Goal: Task Accomplishment & Management: Use online tool/utility

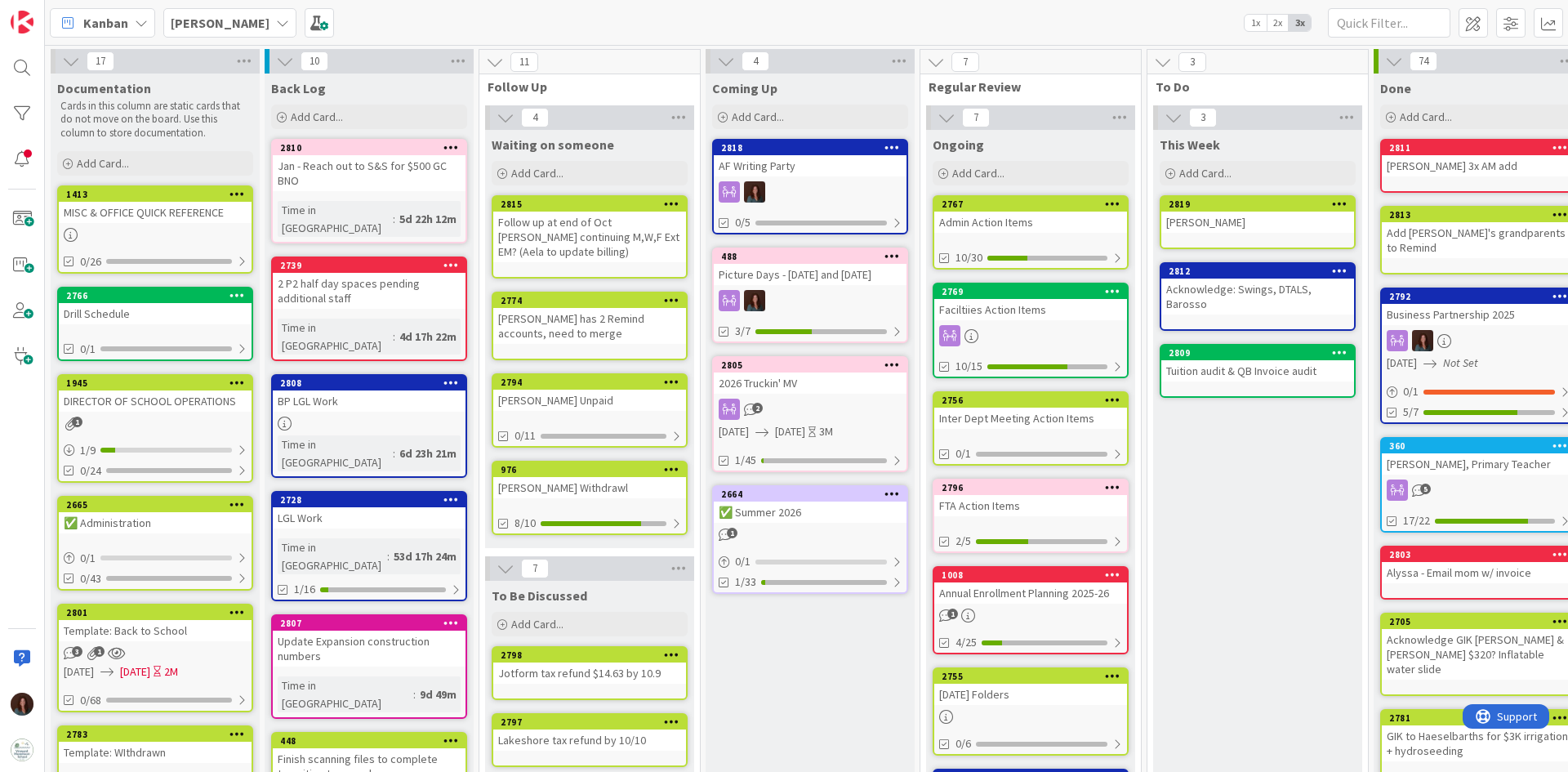
click at [351, 390] on div "BP LGL Work" at bounding box center [368, 401] width 193 height 21
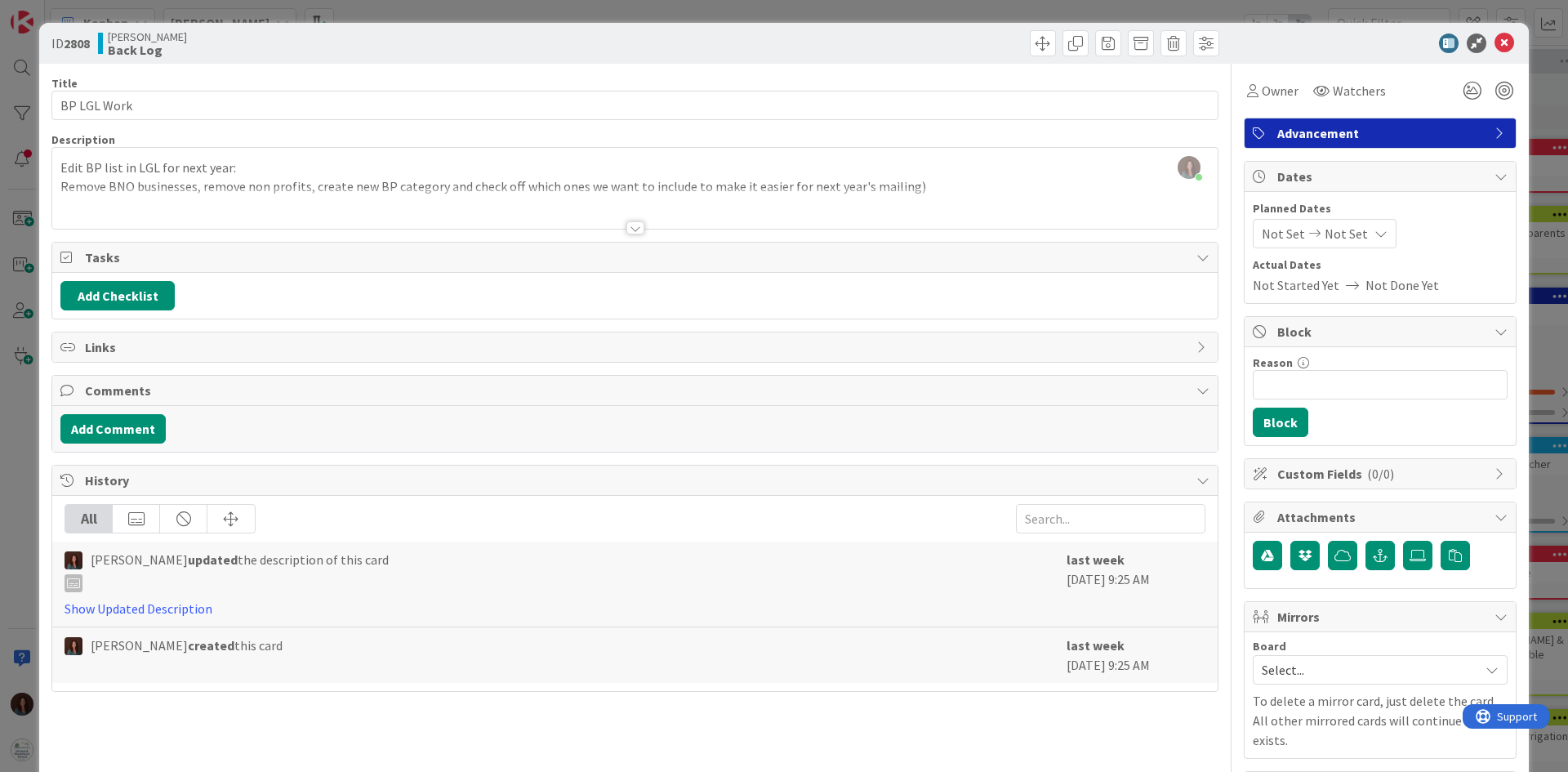
click at [626, 231] on div at bounding box center [635, 227] width 18 height 13
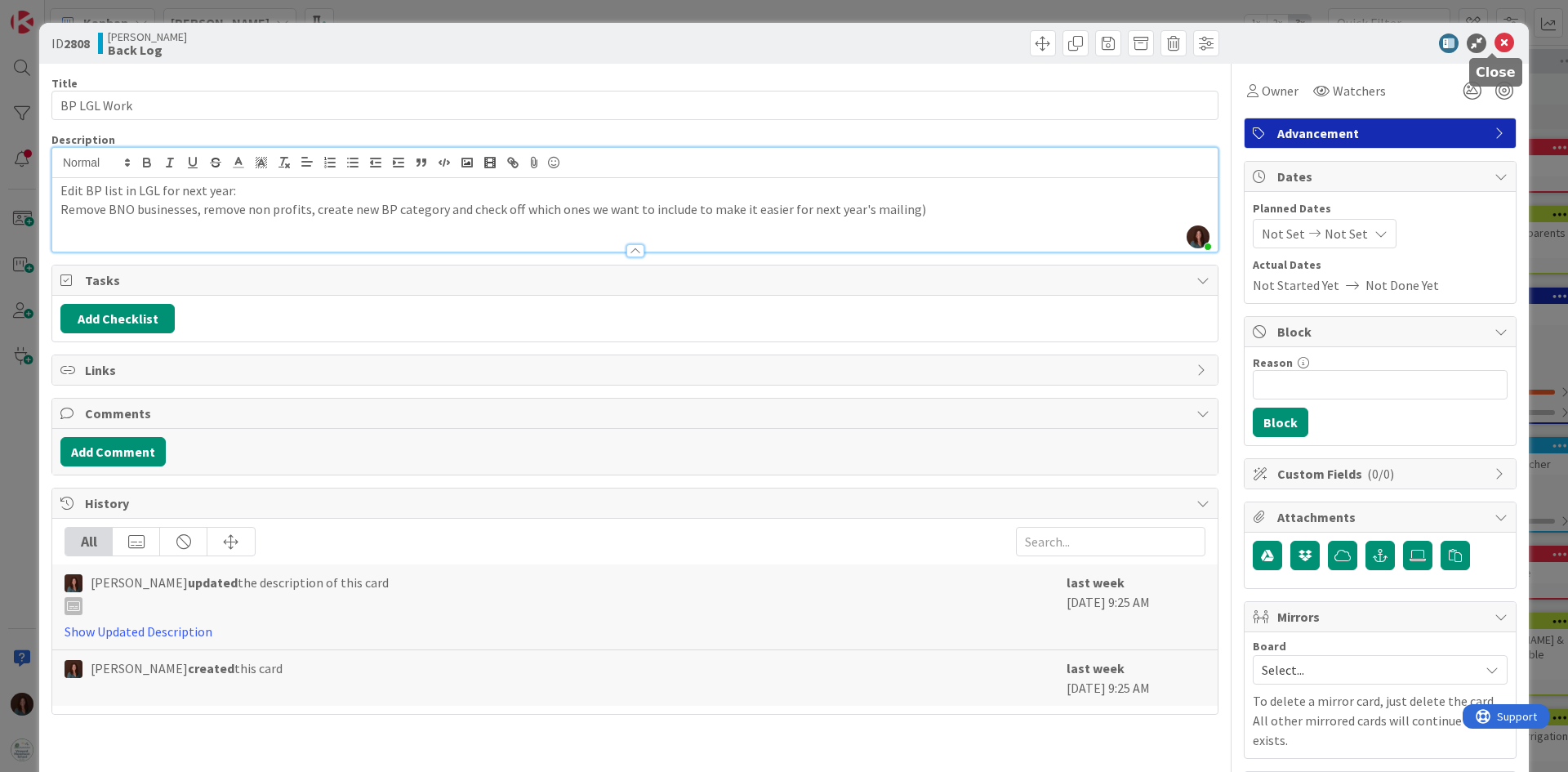
click at [1495, 37] on icon at bounding box center [1504, 43] width 20 height 20
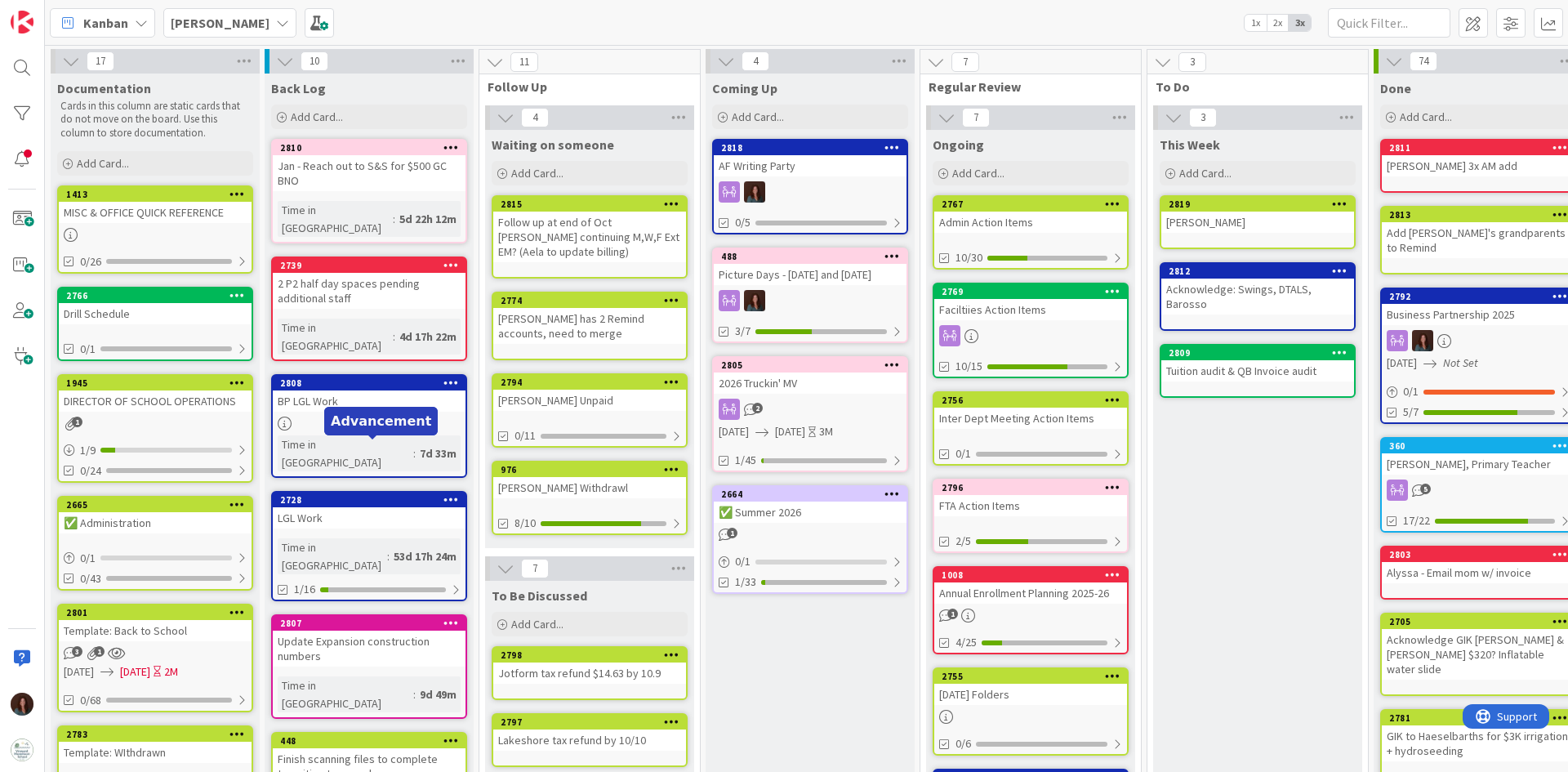
click at [374, 494] on div "2728" at bounding box center [373, 500] width 185 height 12
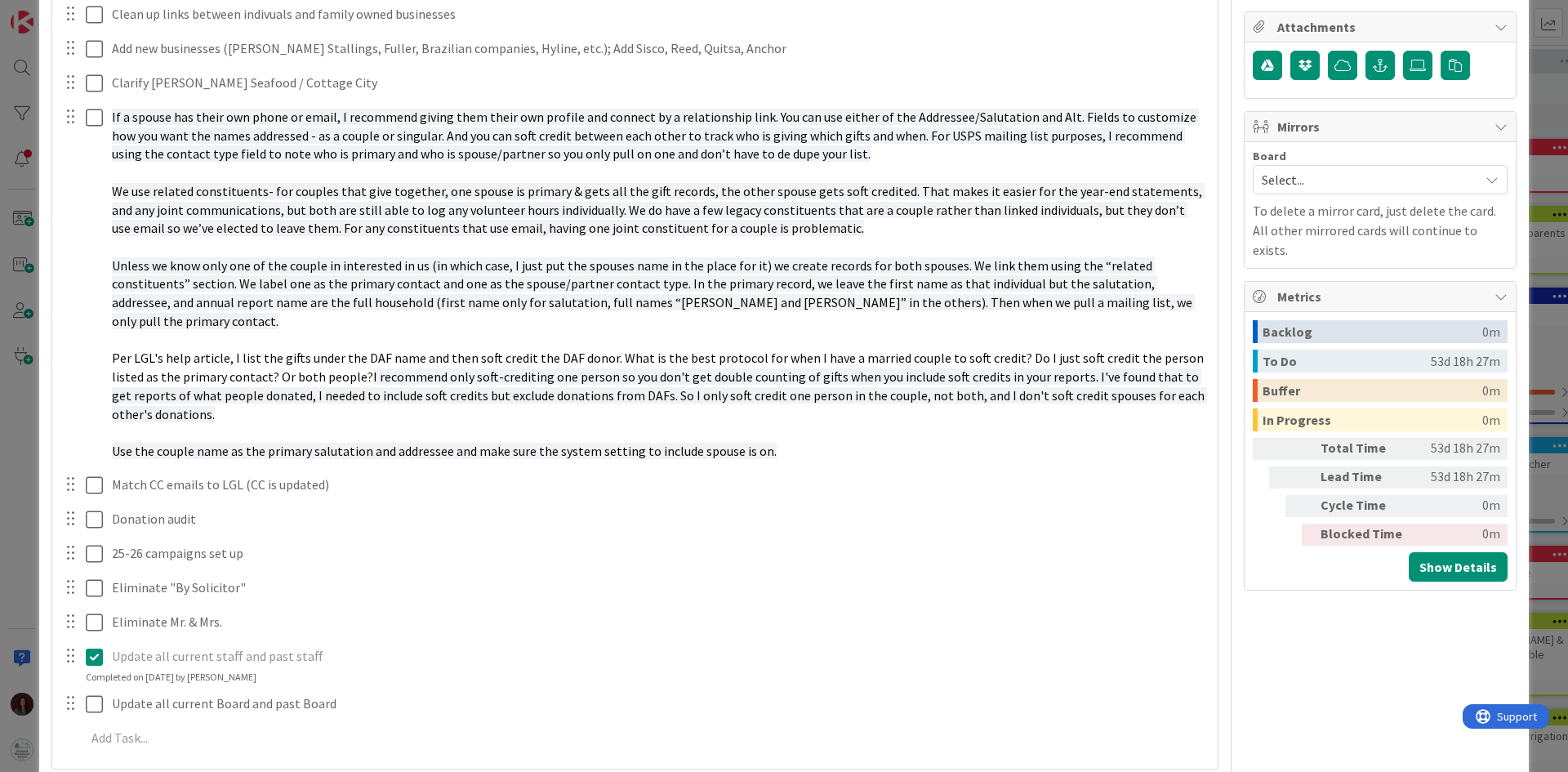
scroll to position [571, 0]
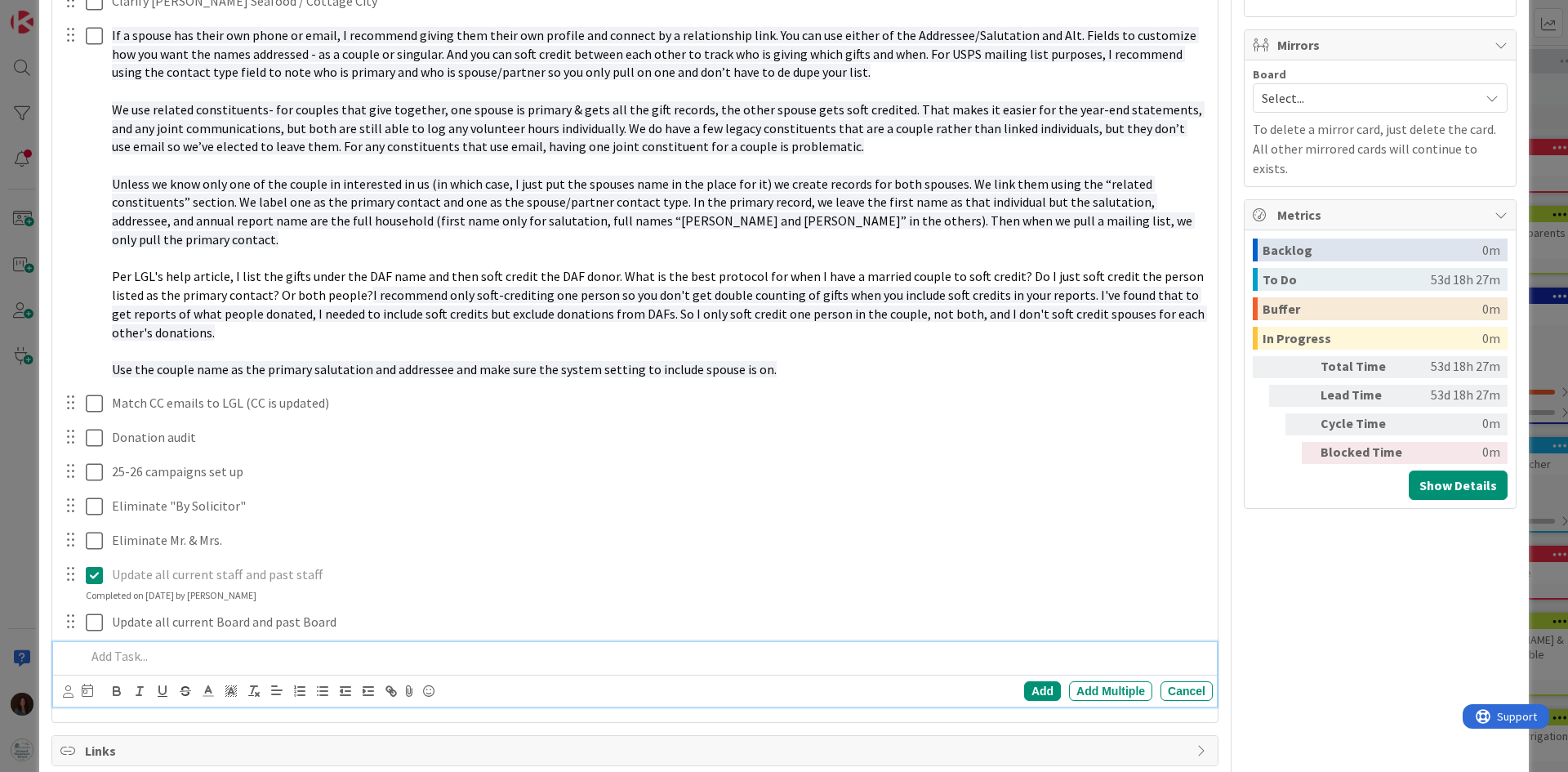
click at [122, 647] on p at bounding box center [646, 656] width 1121 height 19
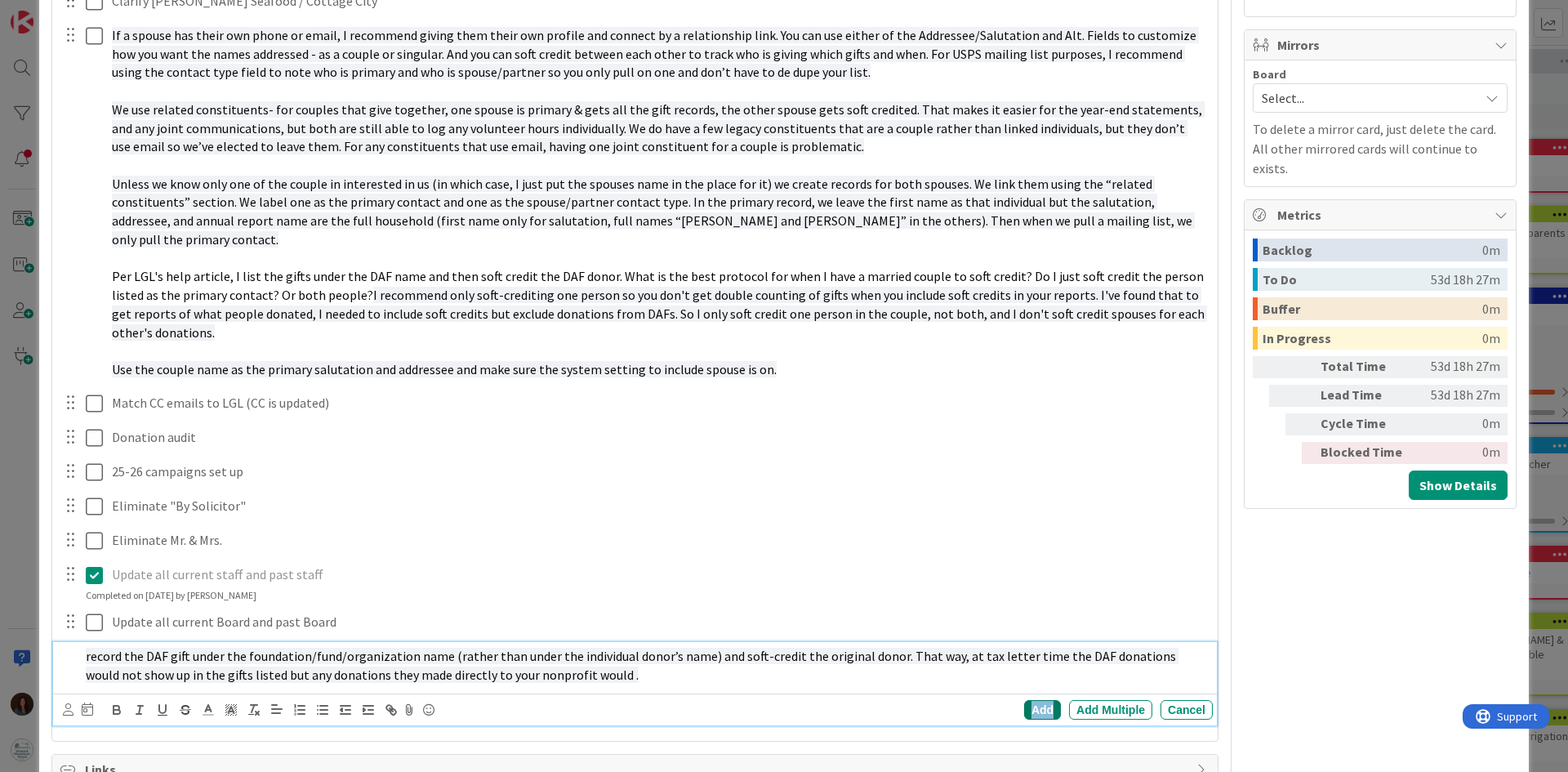
click at [1039, 700] on div "Add" at bounding box center [1042, 710] width 36 height 20
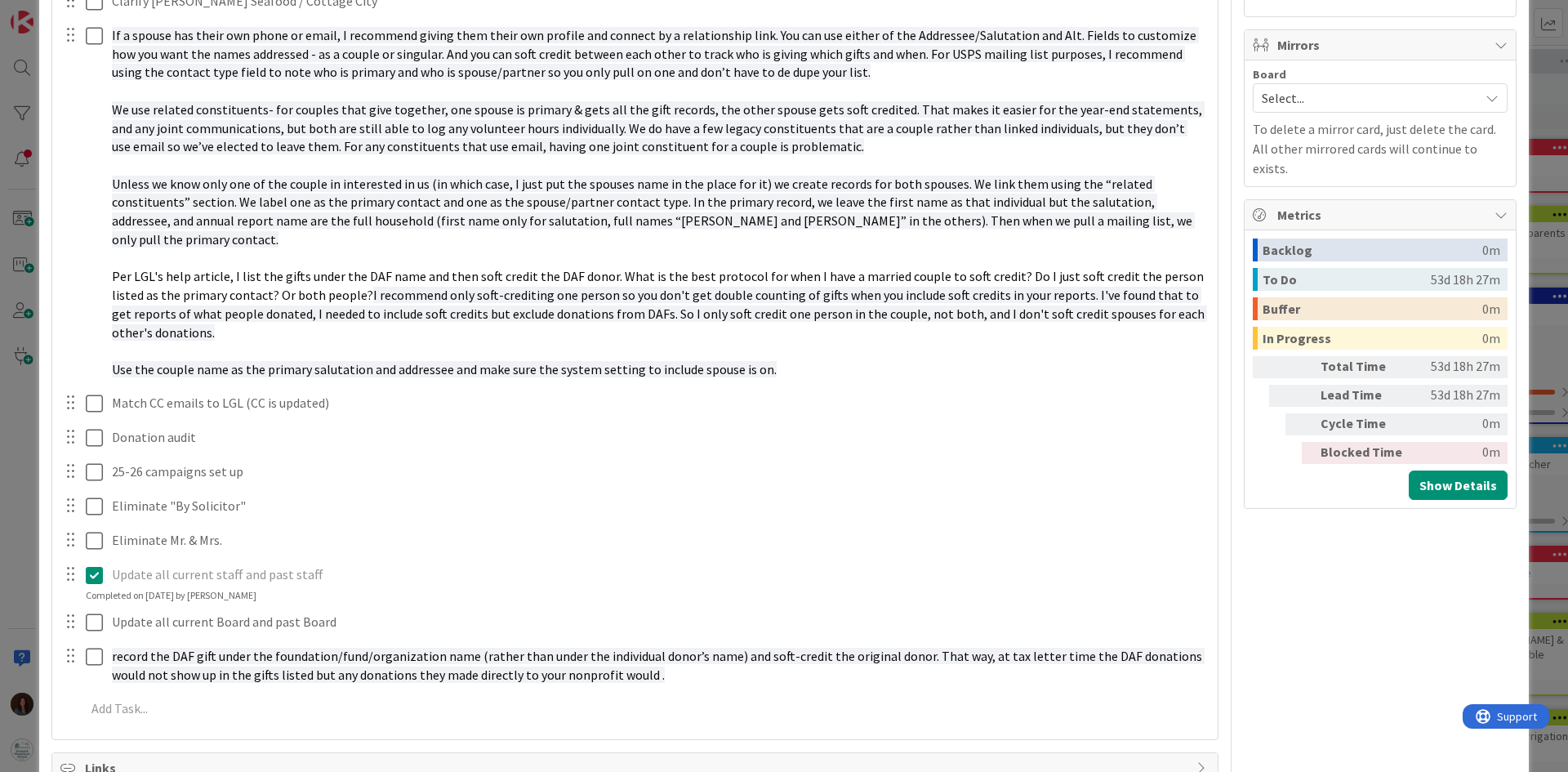
scroll to position [735, 0]
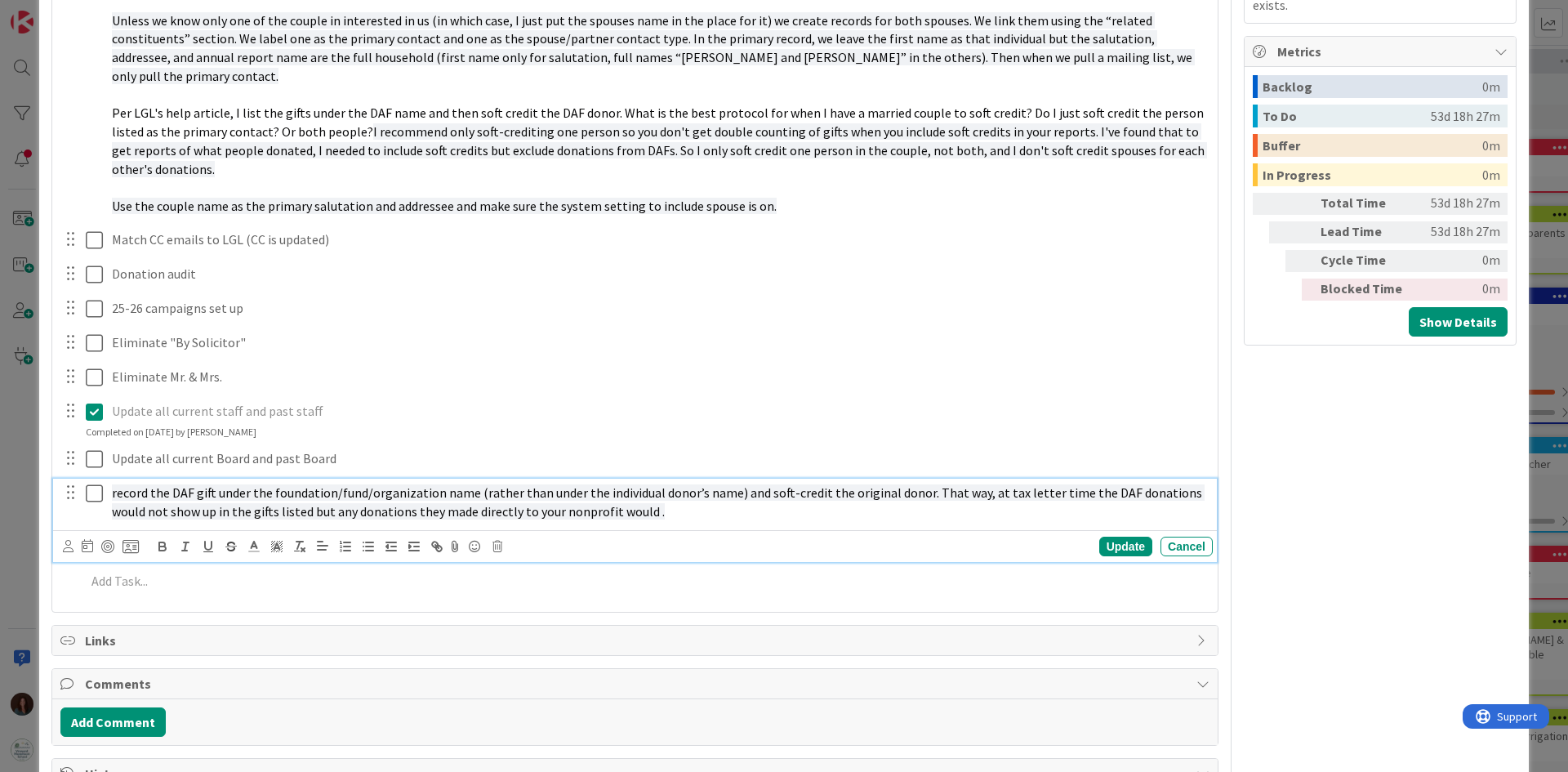
click at [737, 491] on p "record the DAF gift under the foundation/fund/organization name (rather than un…" at bounding box center [658, 501] width 1094 height 36
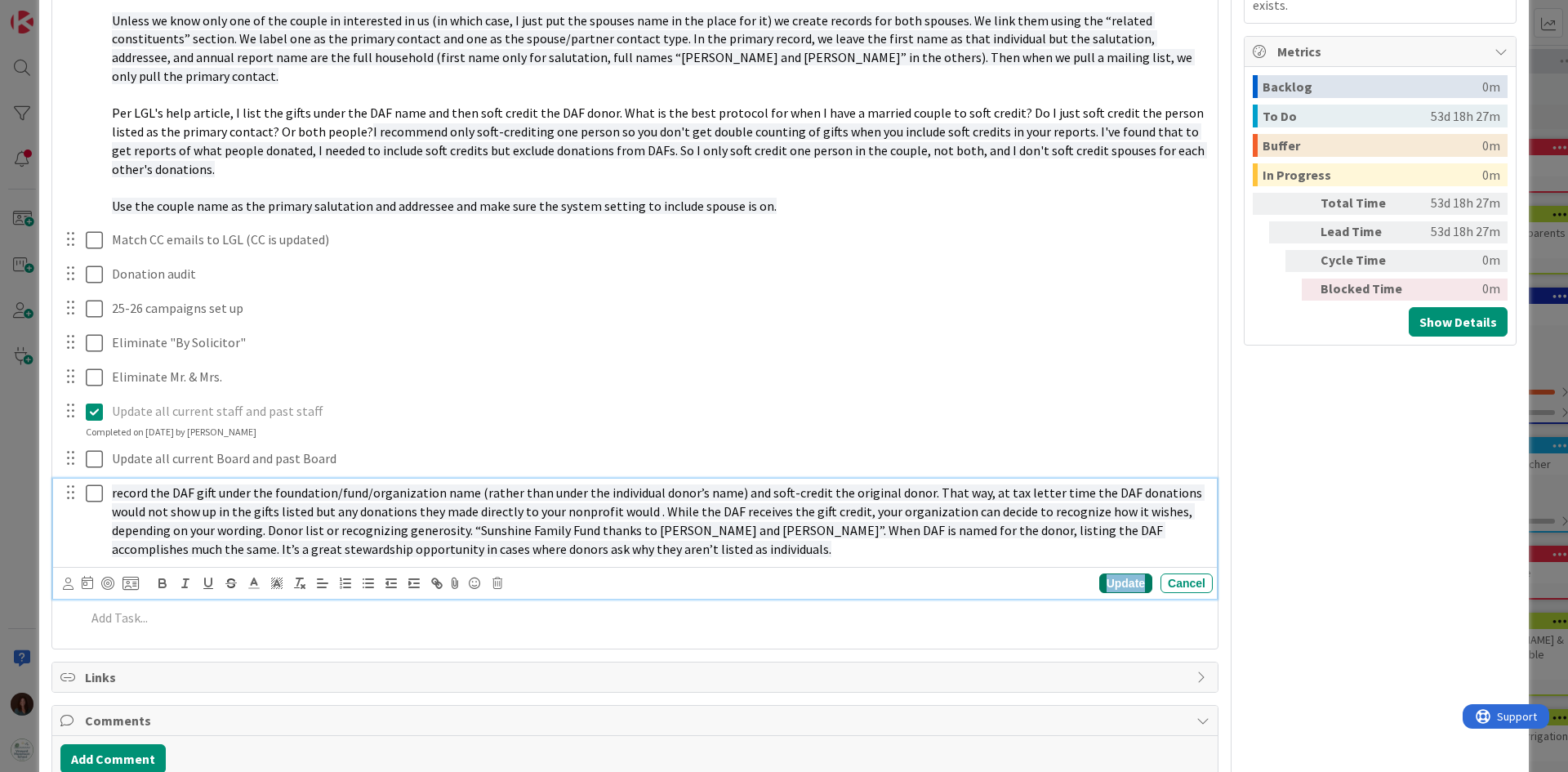
click at [1120, 573] on div "Update" at bounding box center [1126, 583] width 53 height 20
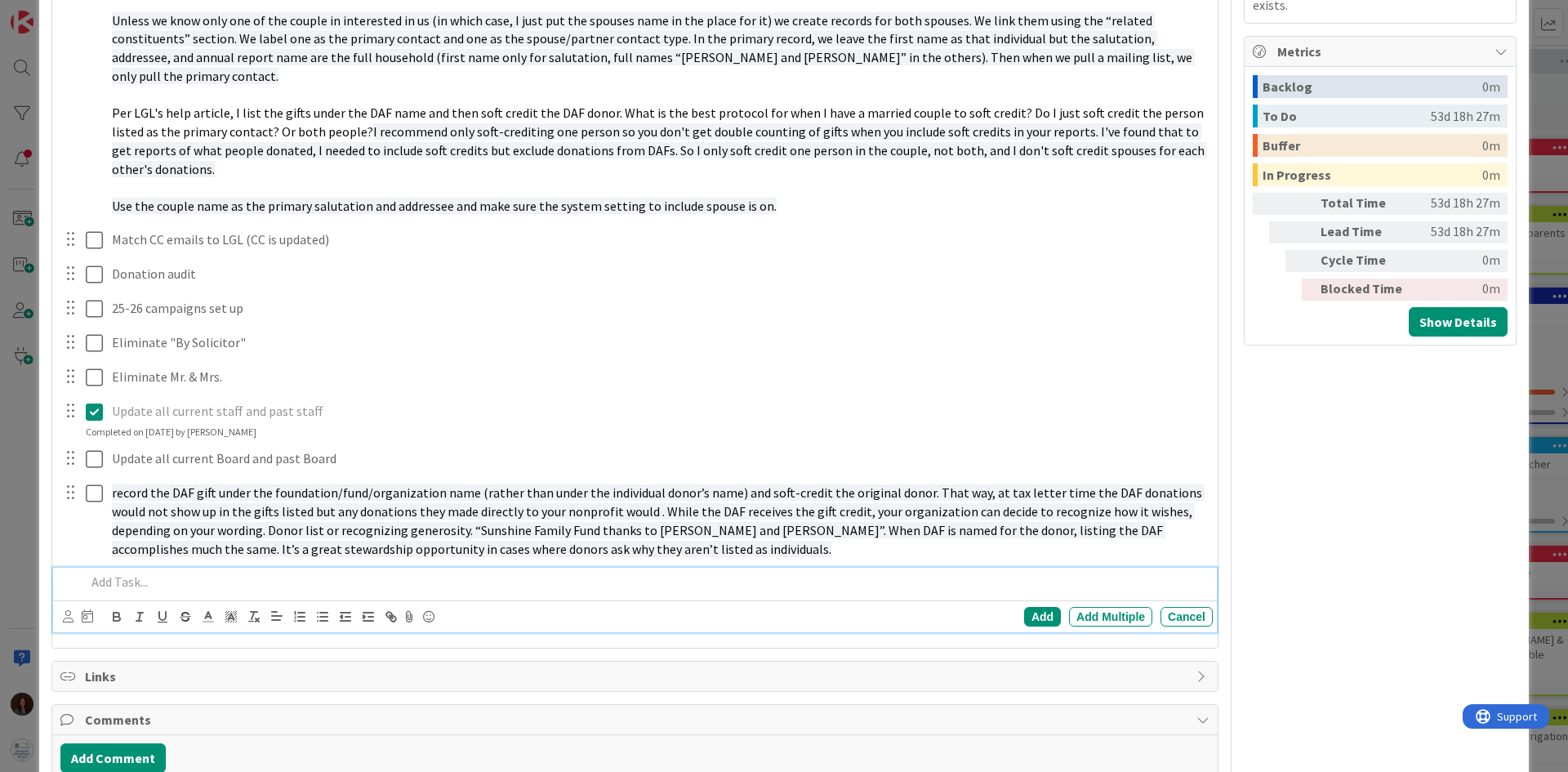
click at [154, 572] on p at bounding box center [646, 581] width 1121 height 19
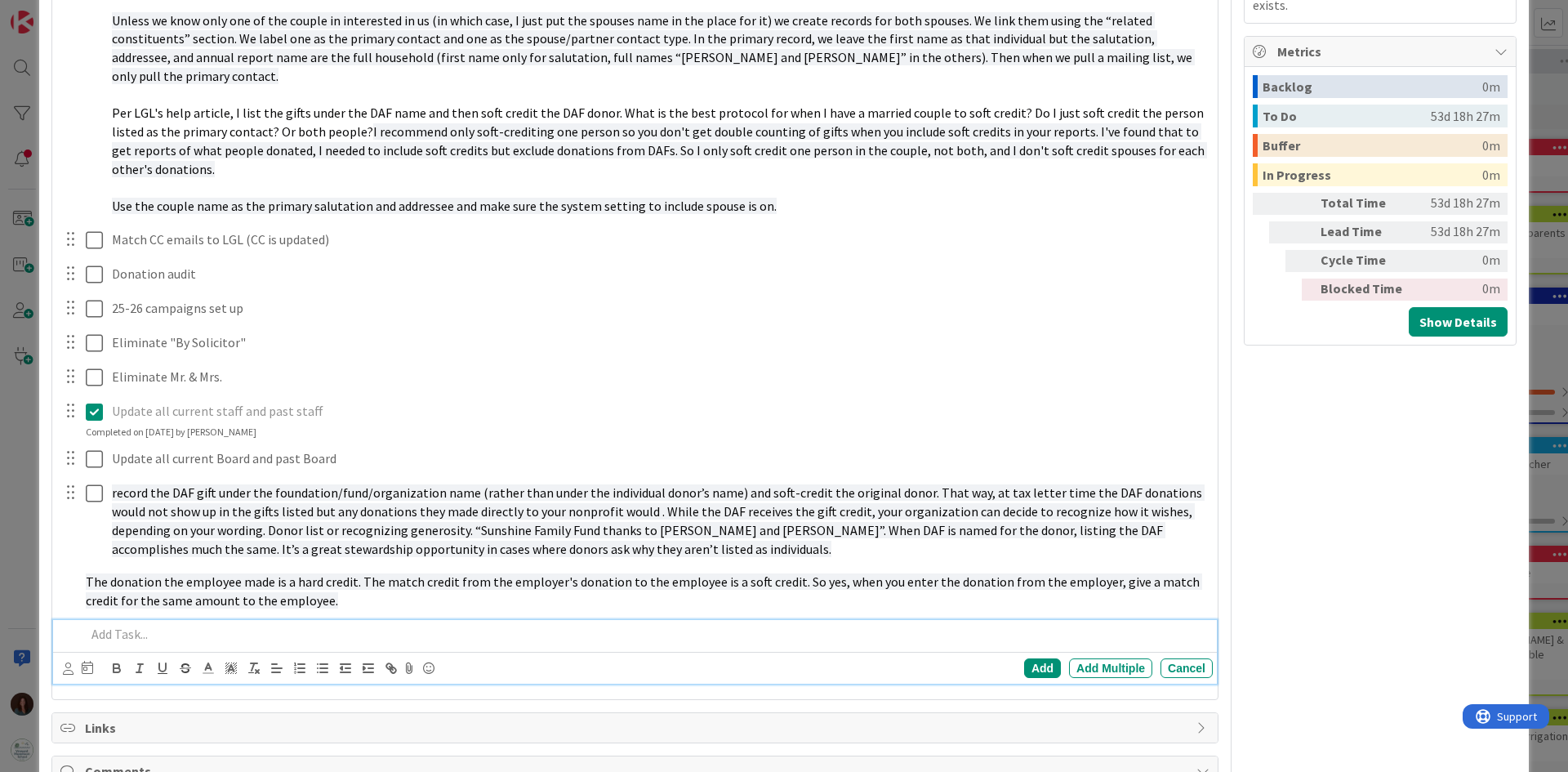
scroll to position [786, 0]
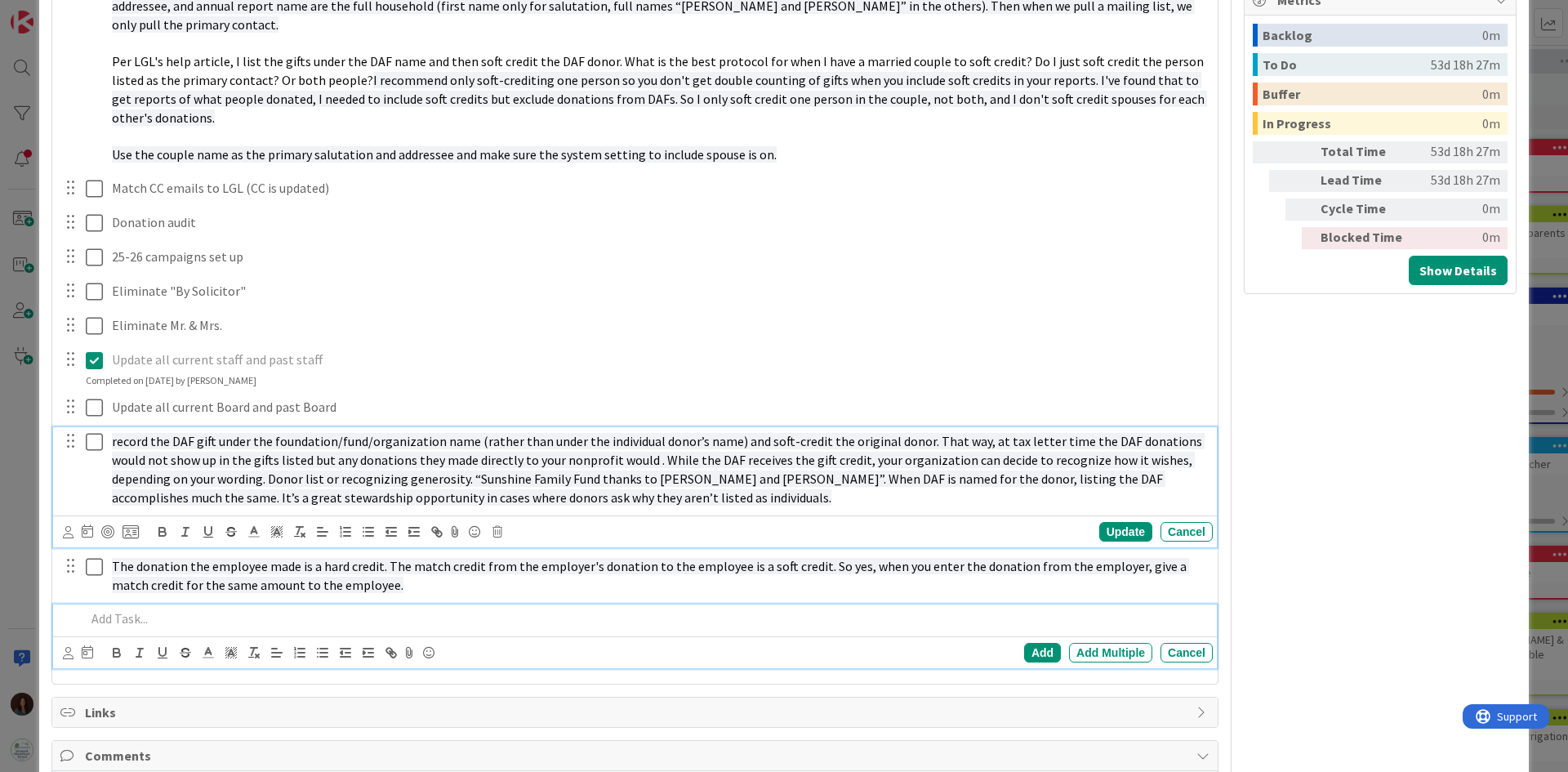
click at [111, 427] on div "record the DAF gift under the foundation/fund/organization name (rather than un…" at bounding box center [659, 469] width 1107 height 84
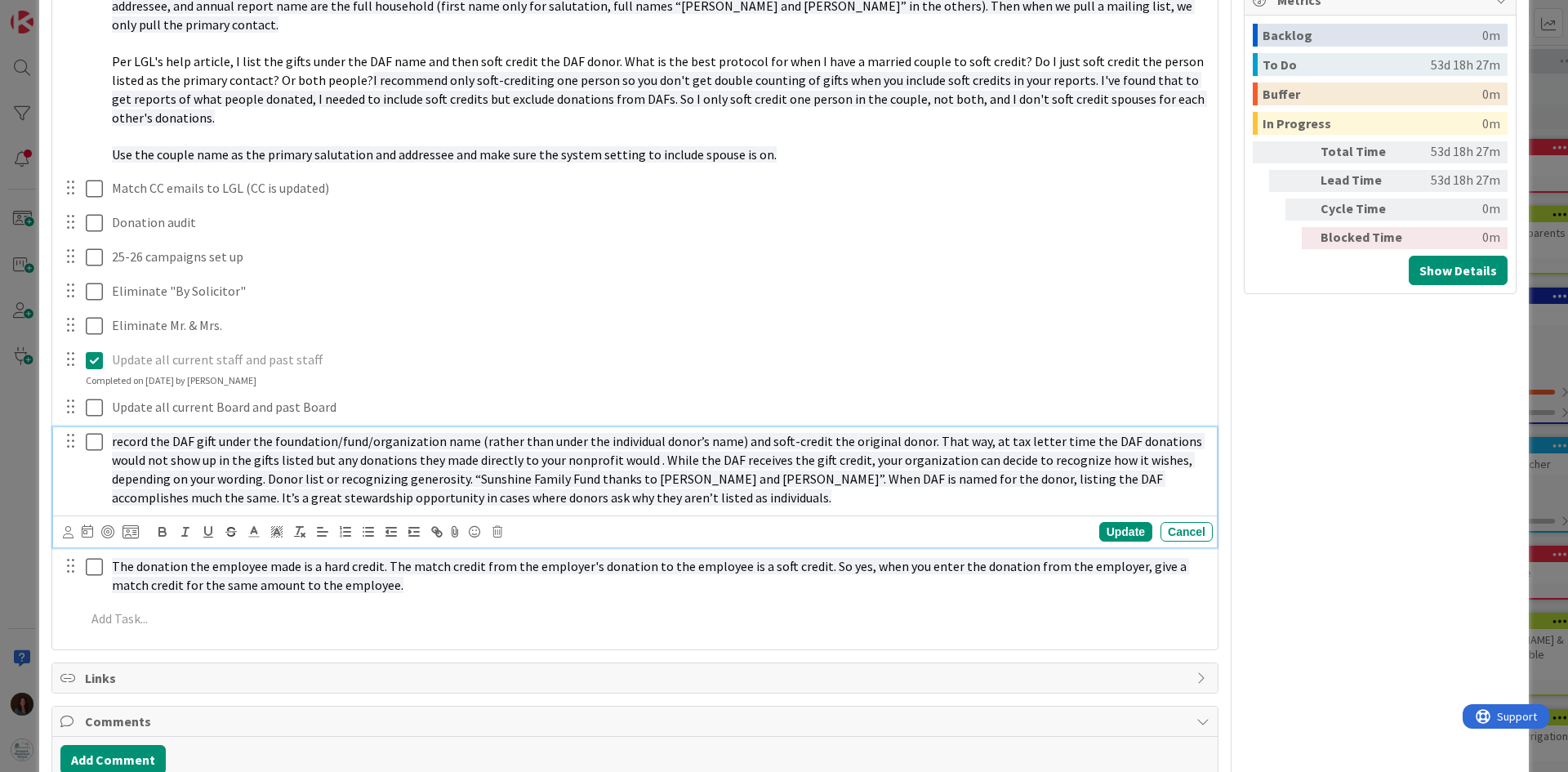
scroll to position [823, 0]
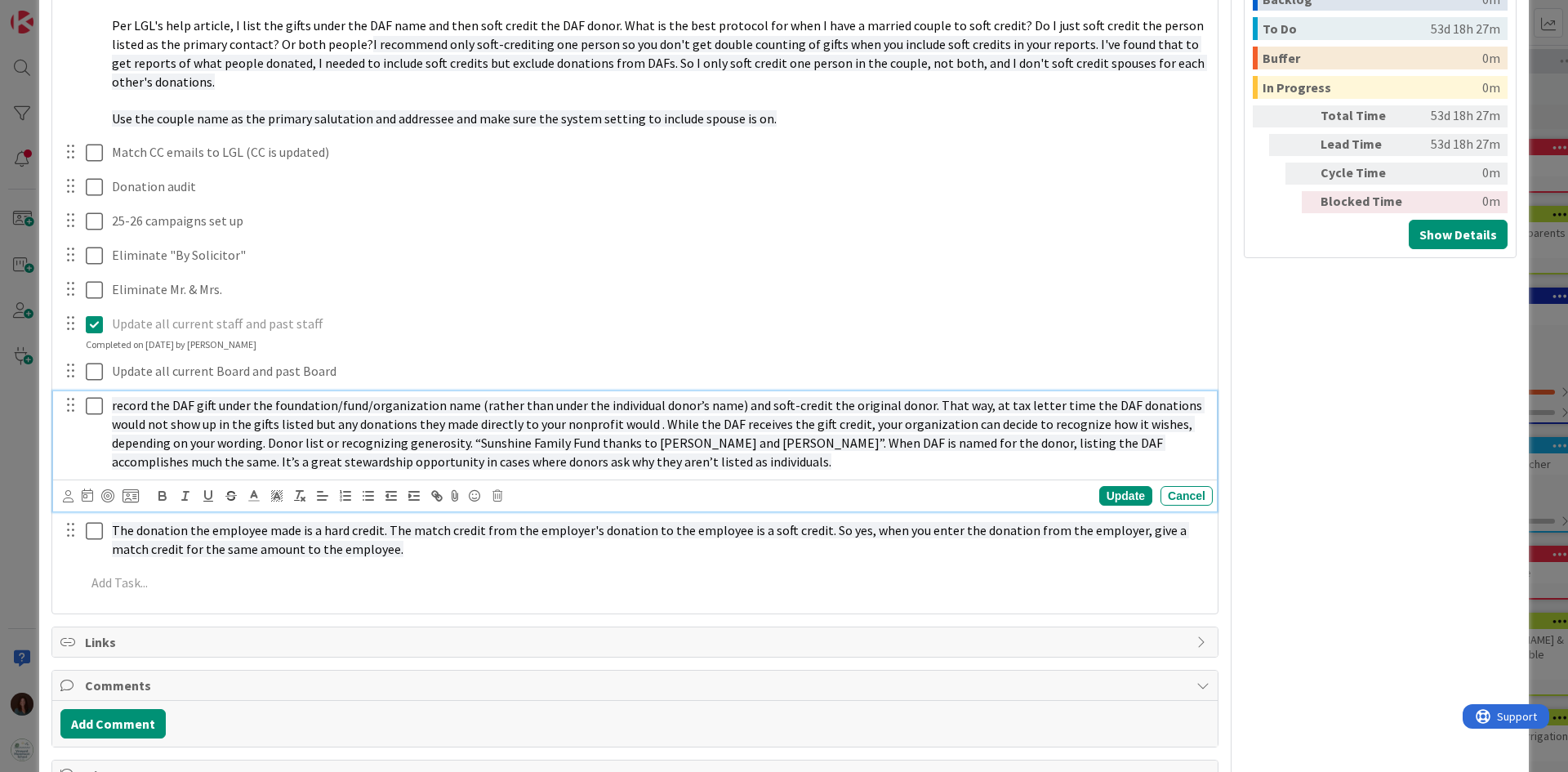
click at [115, 397] on span "record the DAF gift under the foundation/fund/organization name (rather than un…" at bounding box center [658, 432] width 1092 height 72
click at [112, 397] on span "record the DAF gift under the foundation/fund/organization name (rather than un…" at bounding box center [658, 432] width 1092 height 72
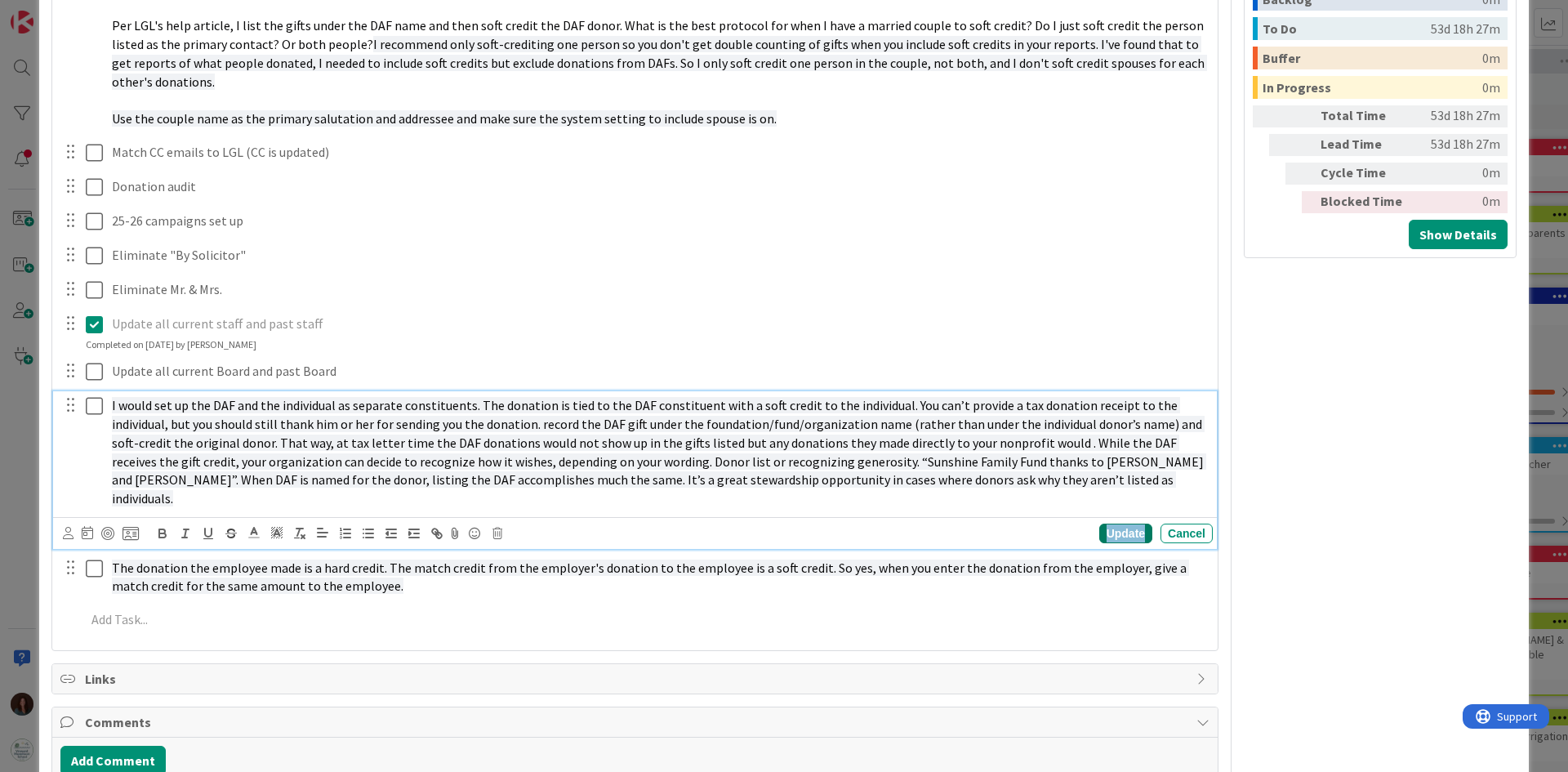
click at [1102, 524] on div "Update" at bounding box center [1126, 533] width 53 height 20
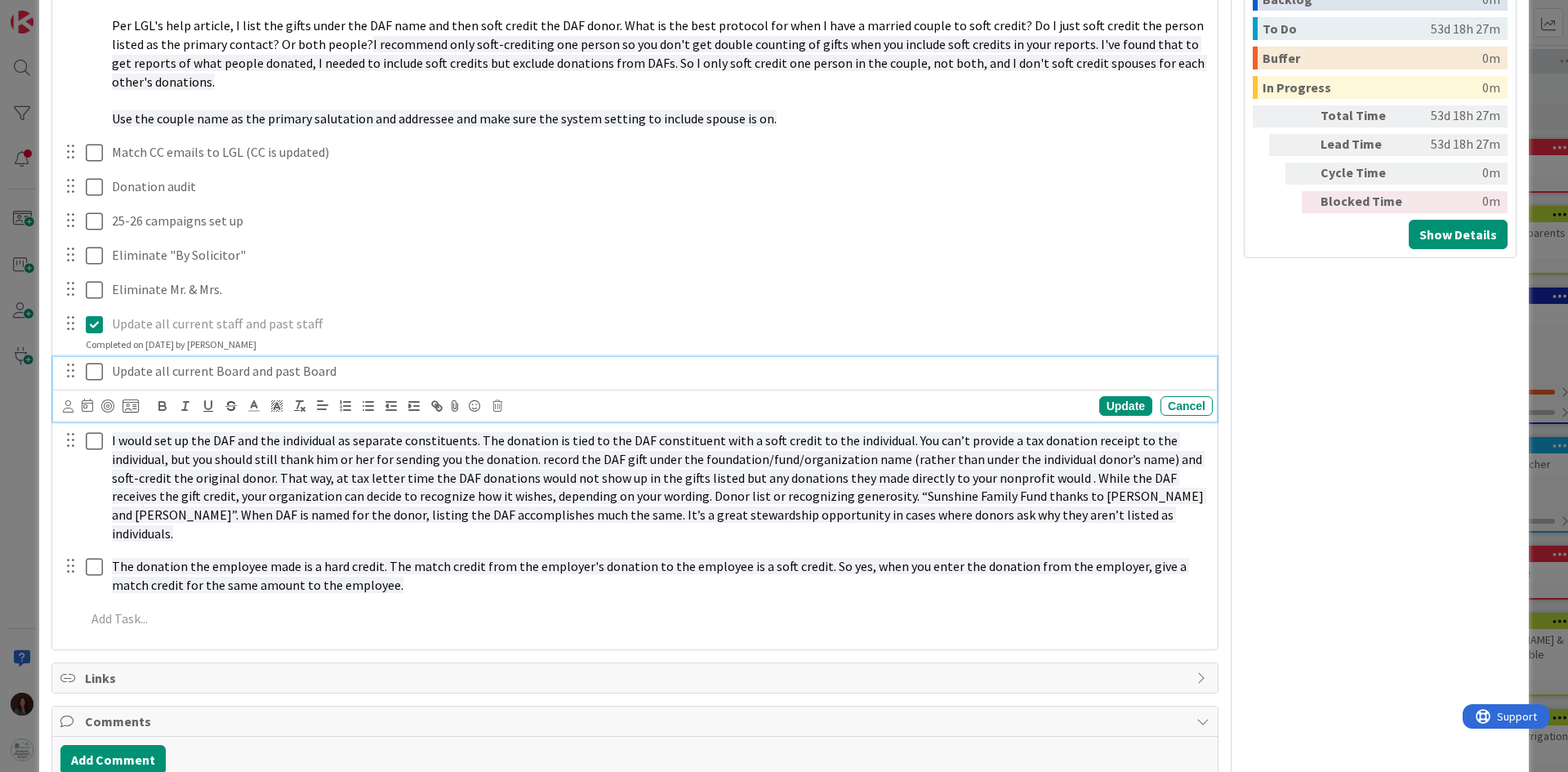
click at [98, 362] on icon at bounding box center [94, 372] width 17 height 20
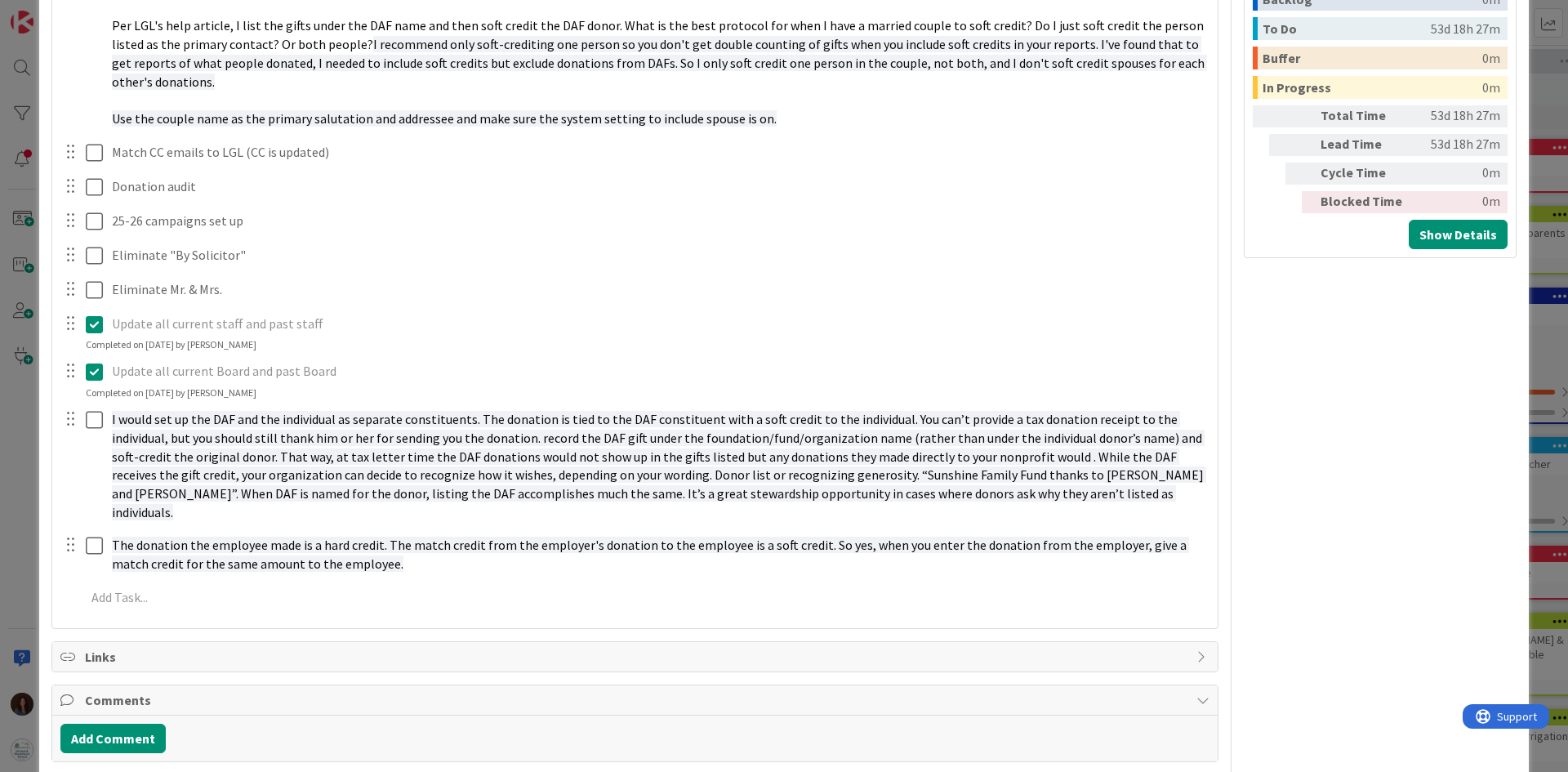
click at [93, 314] on icon at bounding box center [94, 324] width 17 height 20
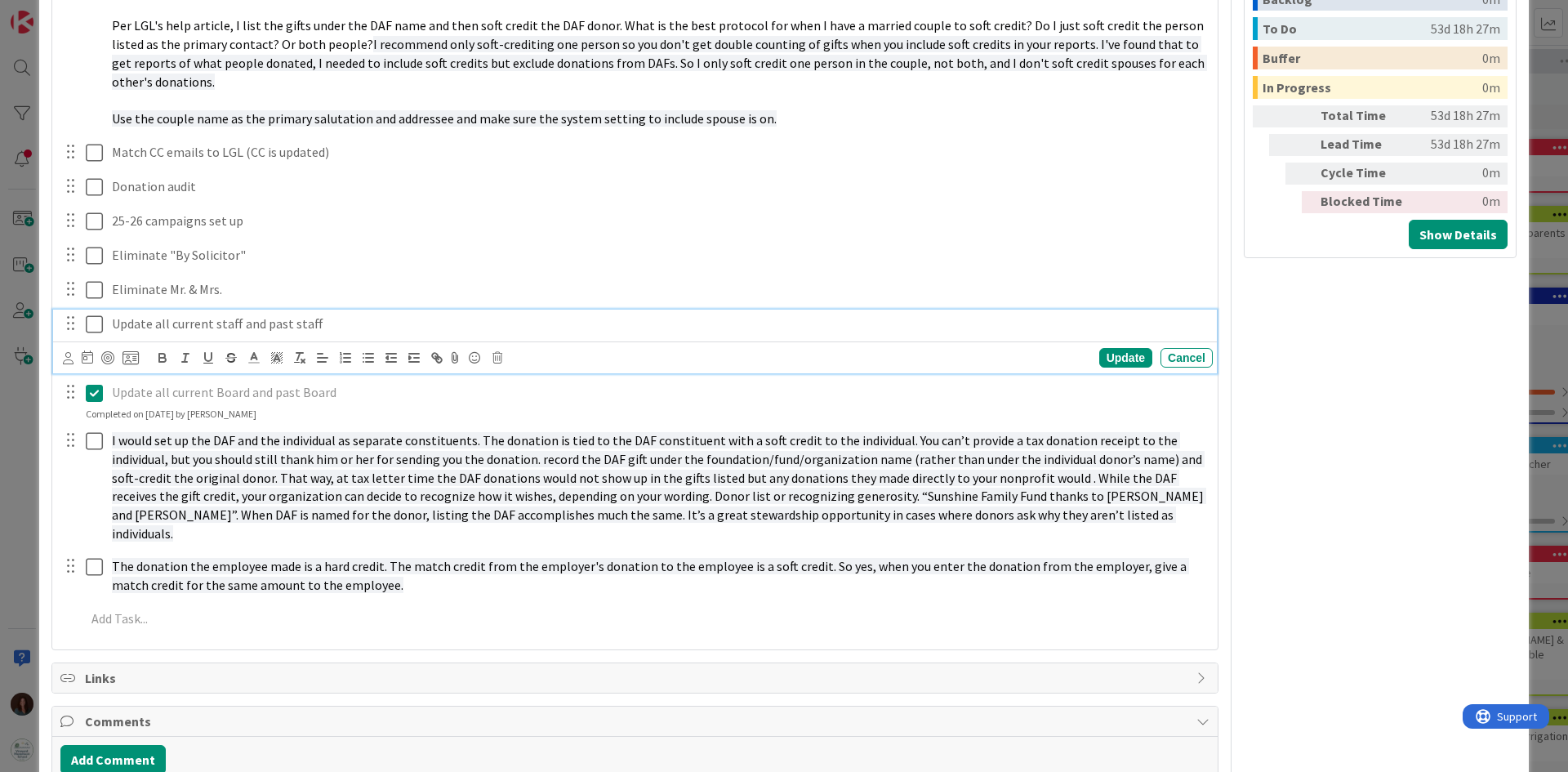
click at [215, 314] on p "Update all current staff and past staff" at bounding box center [658, 323] width 1094 height 19
drag, startPoint x: 394, startPoint y: 305, endPoint x: 292, endPoint y: 312, distance: 102.2
click at [292, 314] on p "Update all current and past staff and past staff" at bounding box center [658, 323] width 1094 height 19
click at [1111, 348] on div "Update" at bounding box center [1126, 358] width 53 height 20
click at [92, 314] on icon at bounding box center [94, 324] width 17 height 20
